Goal: Task Accomplishment & Management: Complete application form

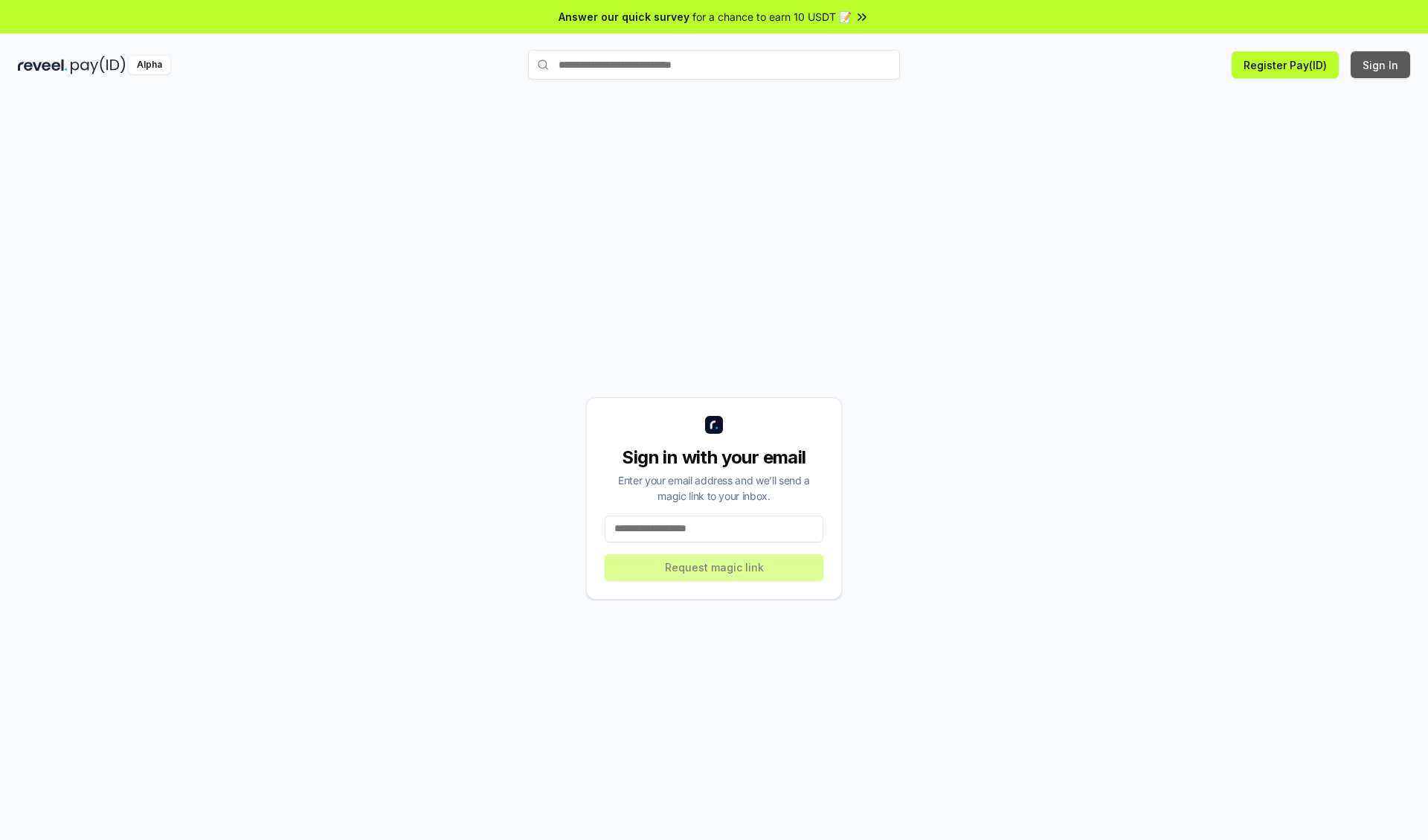
click at [1381, 64] on button "Sign In" at bounding box center [1380, 64] width 59 height 26
type input "**********"
click at [714, 566] on button "Request magic link" at bounding box center [714, 567] width 219 height 26
